Goal: Navigation & Orientation: Find specific page/section

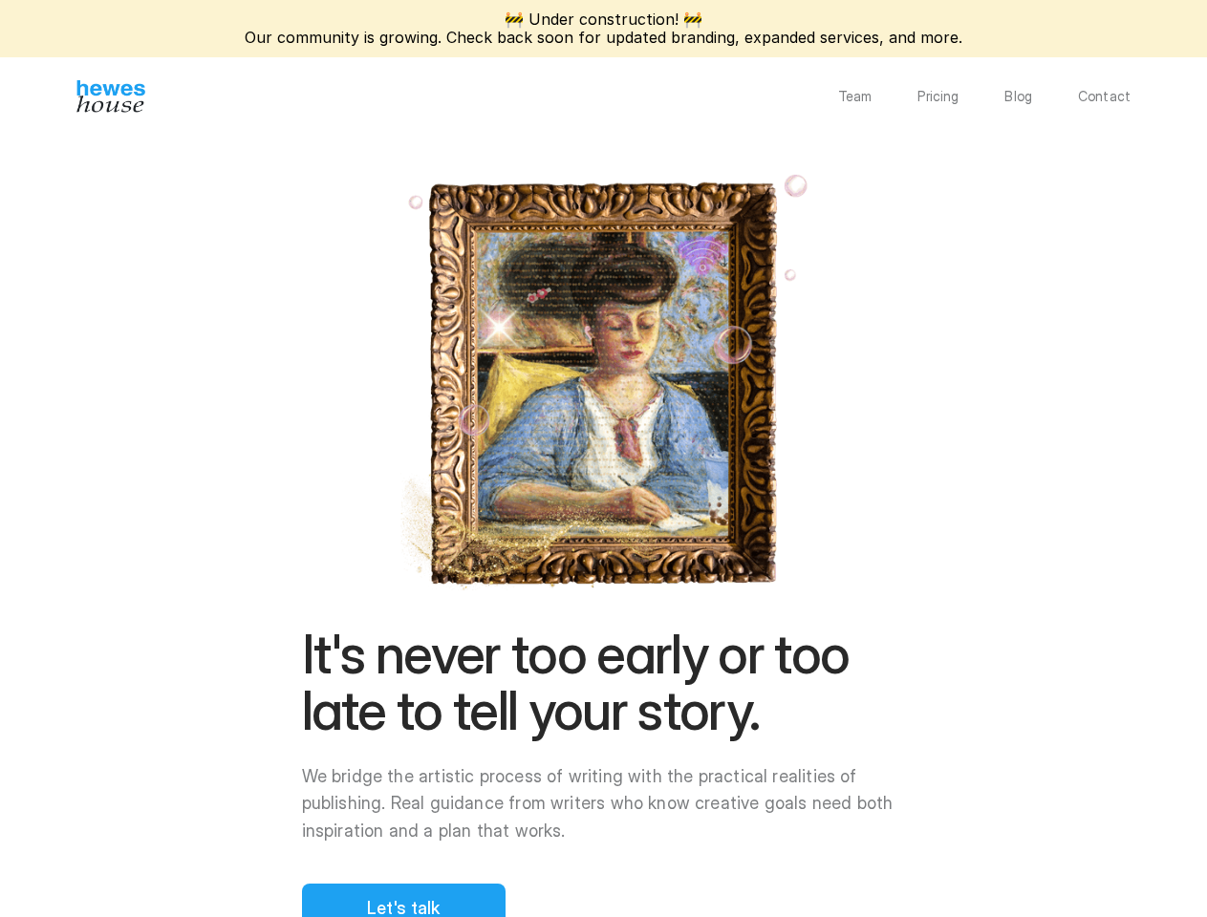
click at [603, 627] on div "It's never too early or too late to tell your story. We bridge the artistic pro…" at bounding box center [604, 780] width 604 height 306
click at [816, 429] on img at bounding box center [604, 381] width 424 height 430
